Goal: Information Seeking & Learning: Understand process/instructions

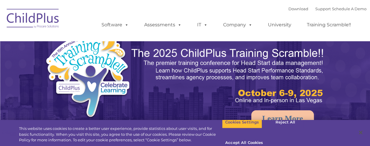
select select "MEDIUM"
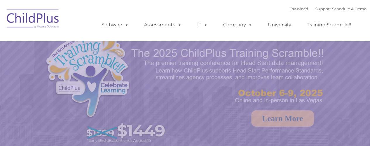
select select "MEDIUM"
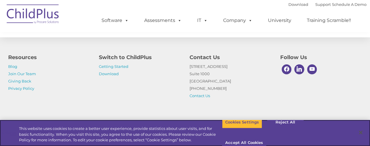
scroll to position [728, 0]
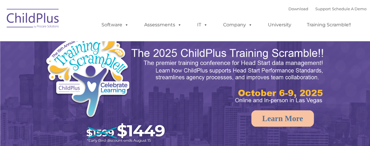
select select "MEDIUM"
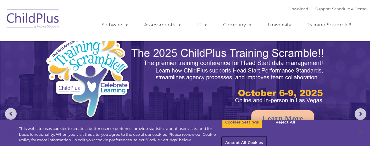
click at [266, 137] on button "Accept All Cookies" at bounding box center [244, 143] width 44 height 12
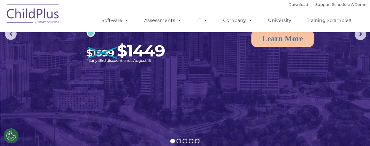
scroll to position [47, 0]
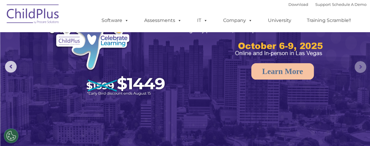
click at [362, 68] on rs-arrow at bounding box center [360, 67] width 12 height 12
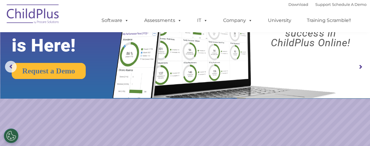
click at [362, 68] on rs-arrow at bounding box center [360, 67] width 12 height 12
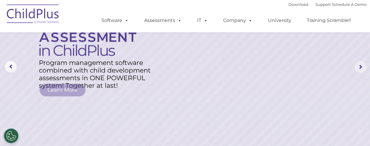
click at [362, 68] on rs-arrow at bounding box center [360, 67] width 12 height 12
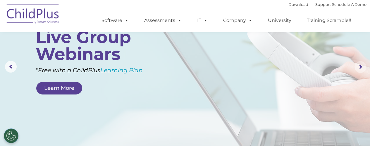
click at [362, 68] on rs-arrow at bounding box center [360, 67] width 12 height 12
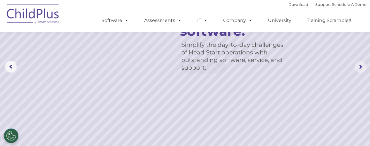
click at [362, 68] on rs-arrow at bounding box center [360, 67] width 12 height 12
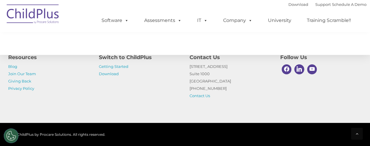
scroll to position [728, 0]
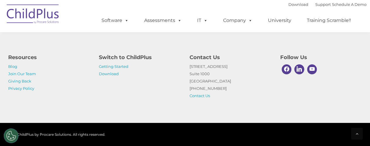
click at [262, 121] on div "Resources Blog Join Our Team Giving Back Privacy Policy Switch to ChildPlus Get…" at bounding box center [185, 72] width 370 height 102
click at [118, 61] on h4 "Switch to ChildPlus" at bounding box center [140, 57] width 82 height 8
click at [119, 65] on link "Getting Started" at bounding box center [114, 66] width 30 height 5
